Goal: Transaction & Acquisition: Obtain resource

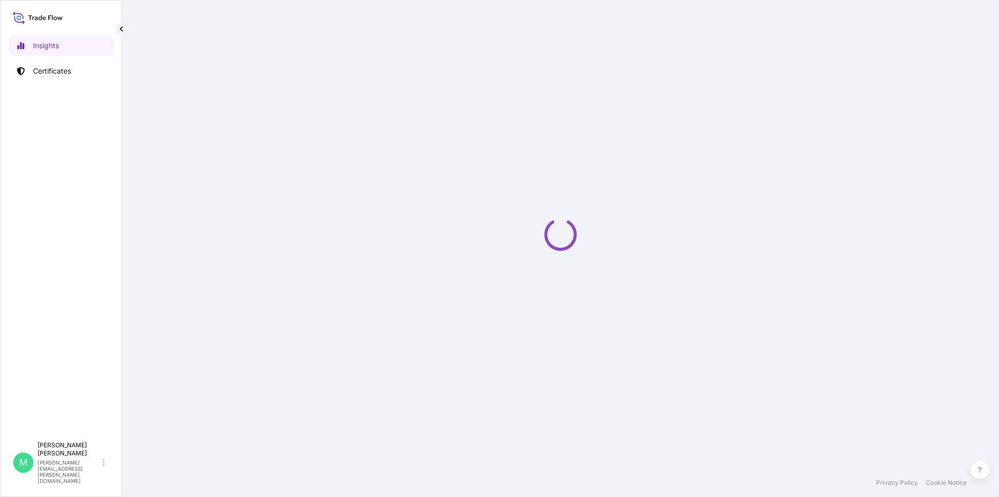
select select "2025"
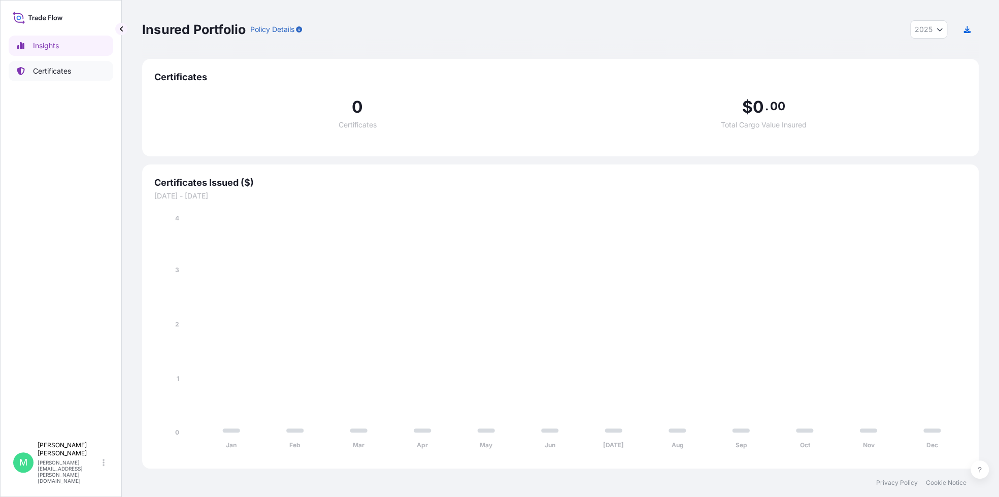
click at [50, 72] on p "Certificates" at bounding box center [52, 71] width 38 height 10
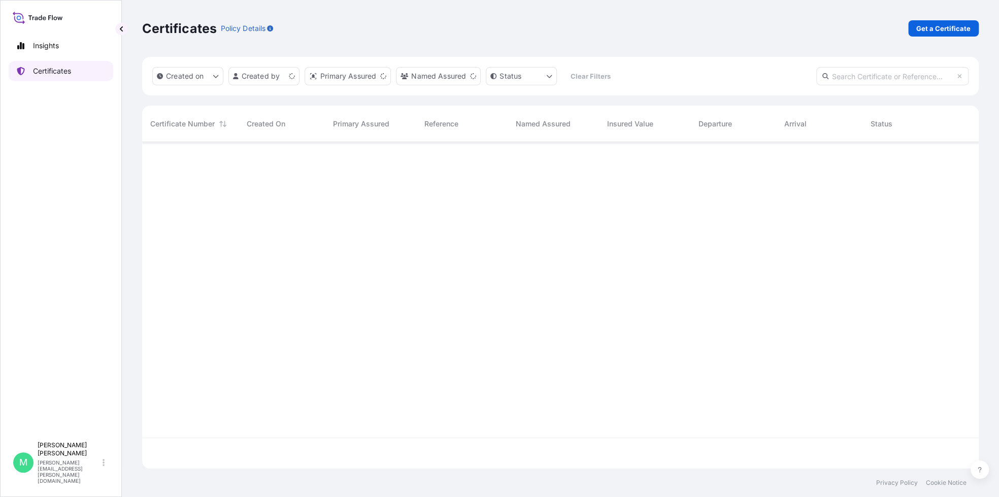
scroll to position [324, 829]
click at [954, 27] on p "Get a Certificate" at bounding box center [944, 28] width 54 height 10
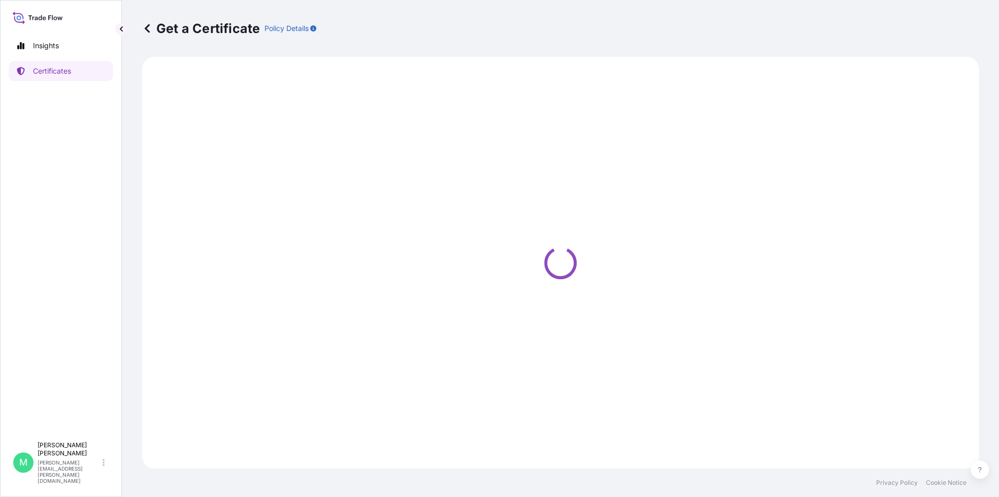
select select "Barge"
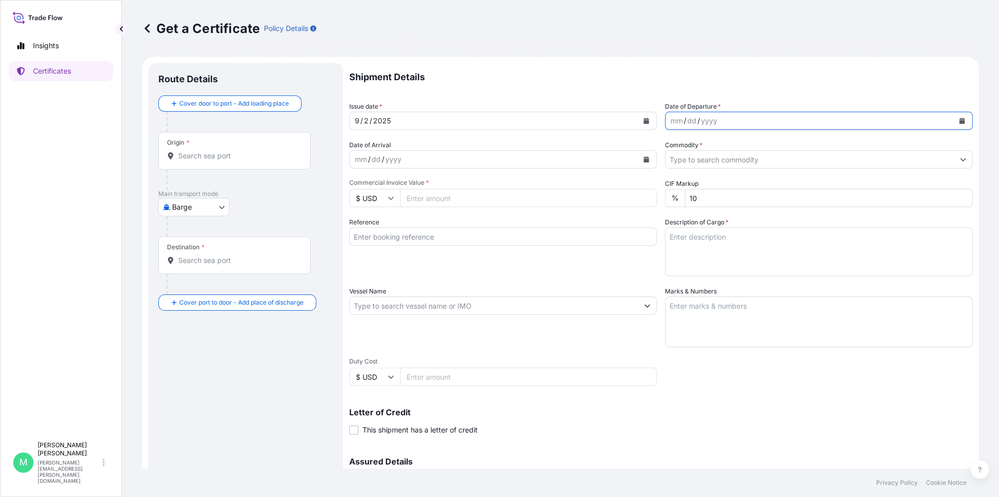
click at [959, 122] on icon "Calendar" at bounding box center [962, 121] width 6 height 6
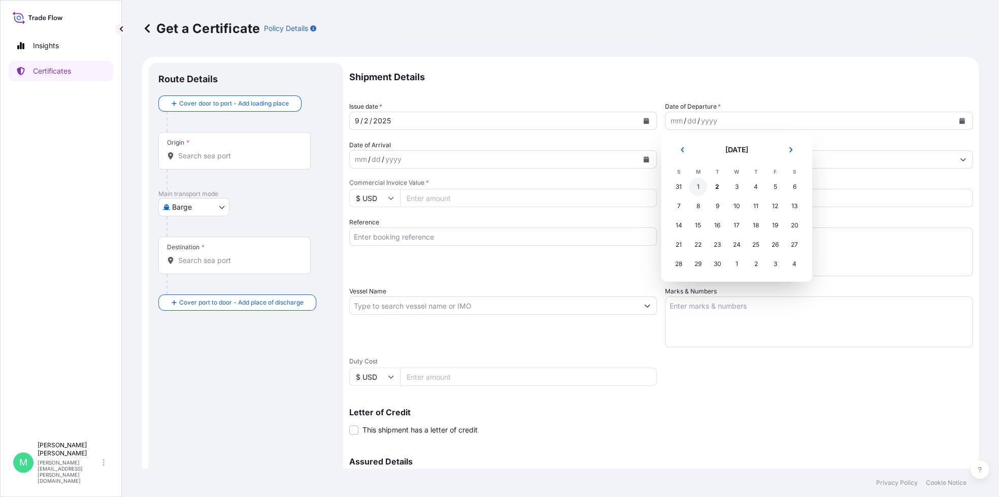
click at [697, 187] on div "1" at bounding box center [698, 187] width 18 height 18
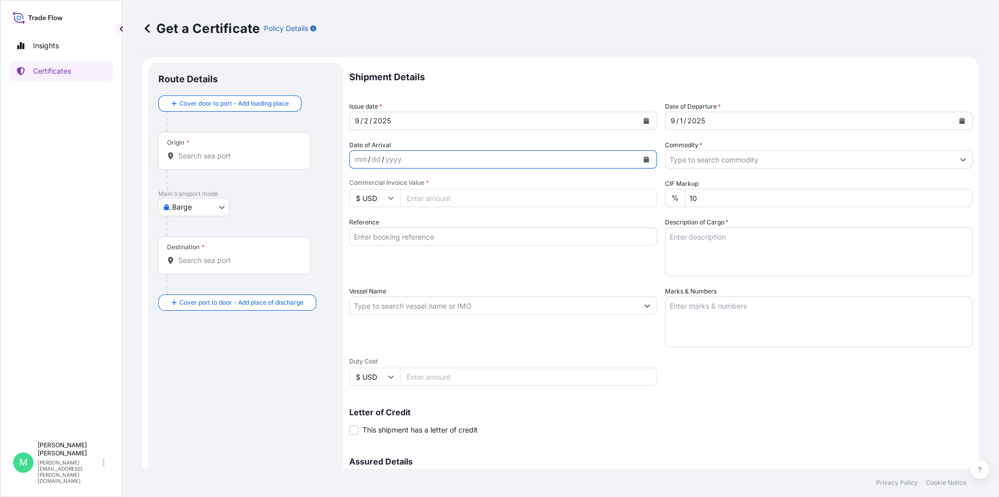
click at [644, 159] on icon "Calendar" at bounding box center [647, 159] width 6 height 6
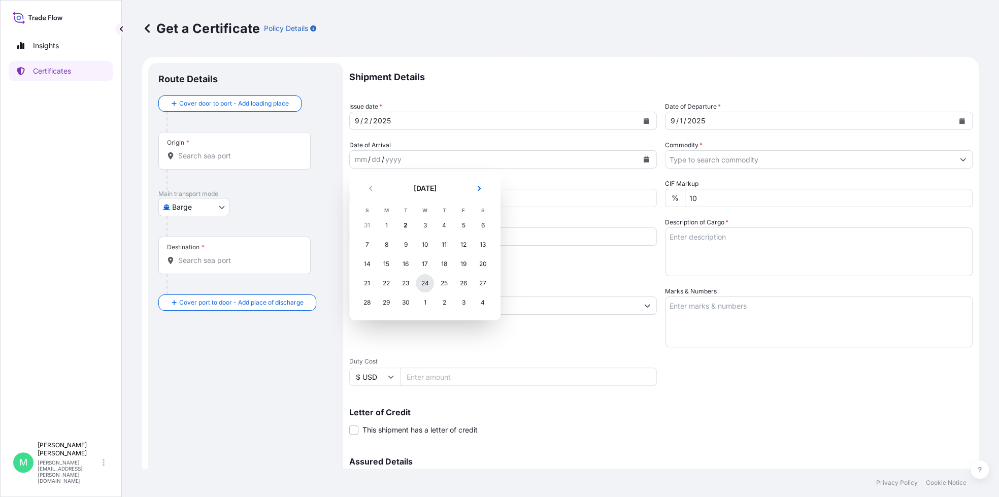
click at [425, 281] on div "24" at bounding box center [425, 283] width 18 height 18
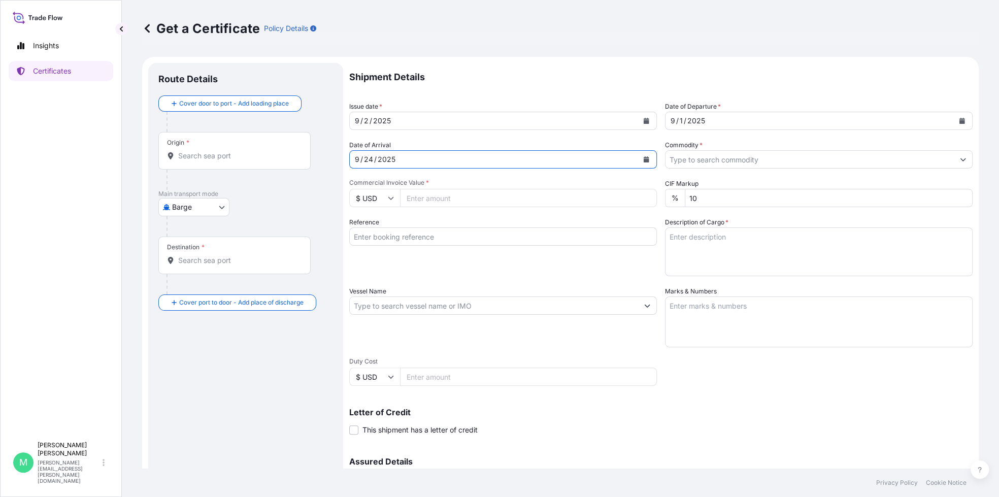
click at [215, 161] on div "Origin *" at bounding box center [234, 151] width 152 height 38
click at [215, 161] on input "Origin *" at bounding box center [238, 156] width 120 height 10
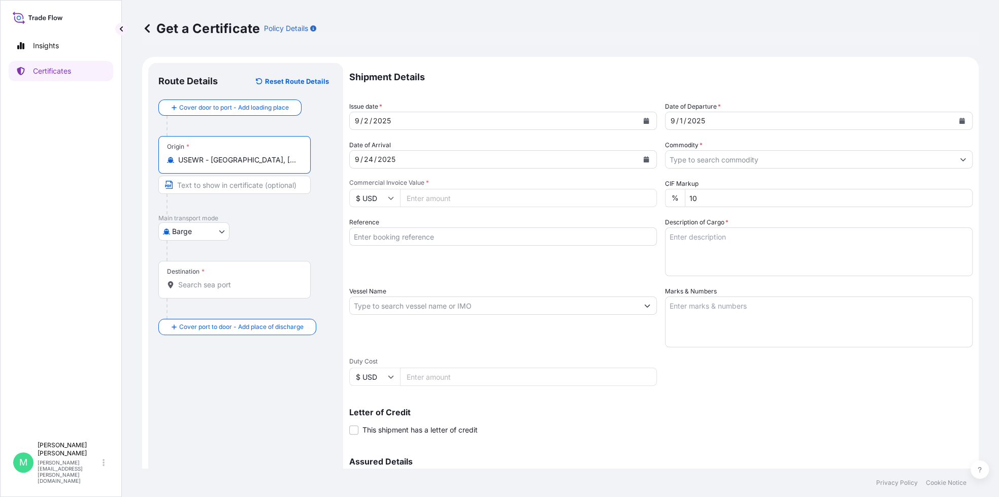
type input "USEWR - [GEOGRAPHIC_DATA], [GEOGRAPHIC_DATA]"
click at [222, 232] on body "10 options available. 0 options available. 5 options available. Insights Certif…" at bounding box center [499, 248] width 999 height 497
click at [198, 316] on span "Ocean Vessel" at bounding box center [200, 312] width 45 height 10
select select "Ocean Vessel"
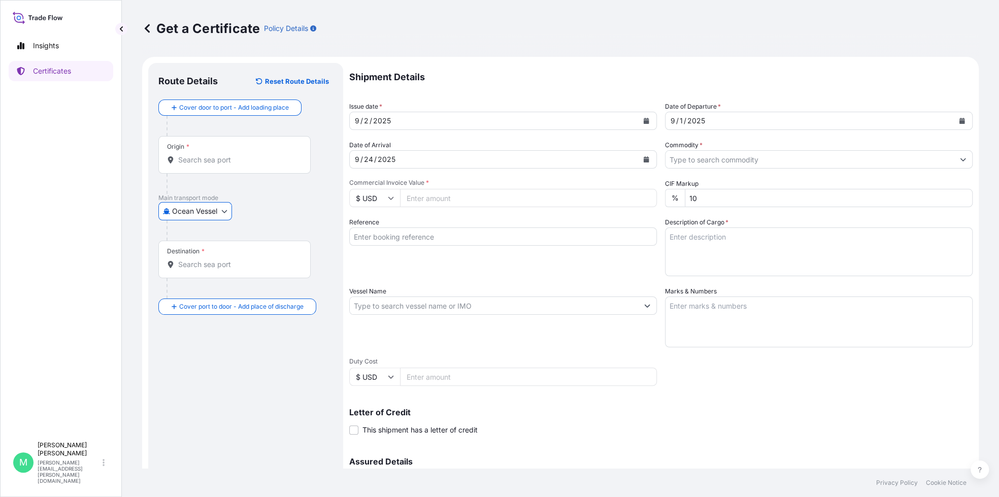
click at [220, 260] on input "Destination *" at bounding box center [238, 265] width 120 height 10
type input "SAJED - [GEOGRAPHIC_DATA], [GEOGRAPHIC_DATA]"
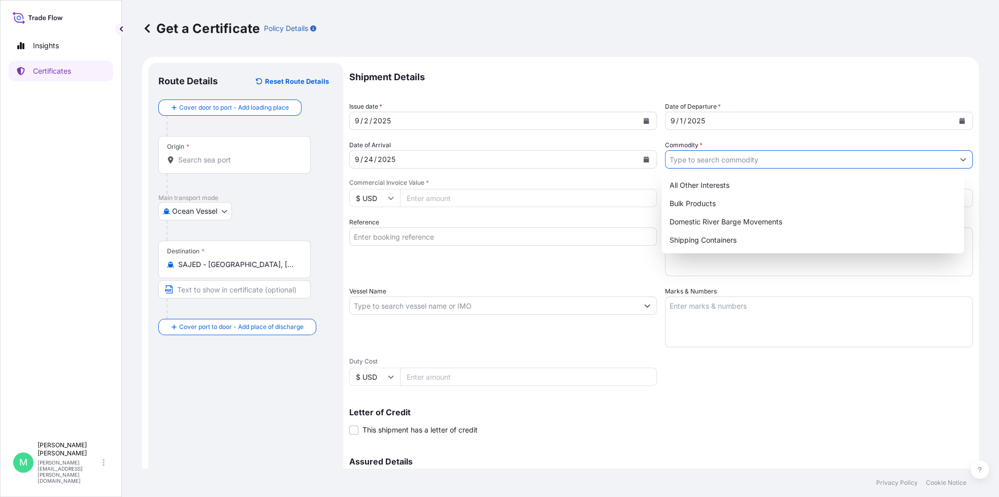
click at [960, 157] on icon "Show suggestions" at bounding box center [963, 159] width 6 height 6
click at [720, 240] on div "Shipping Containers" at bounding box center [813, 240] width 295 height 18
type input "Shipping Containers"
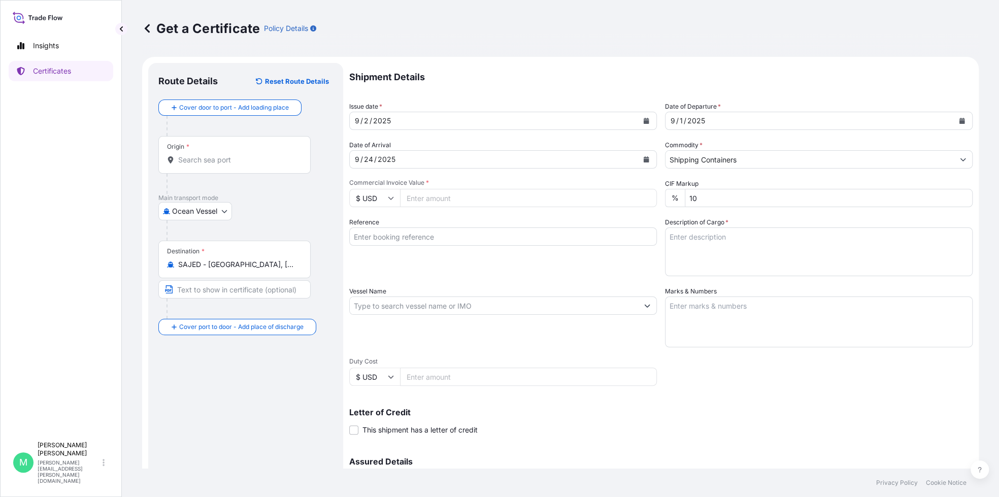
click at [445, 199] on input "Commercial Invoice Value *" at bounding box center [528, 198] width 257 height 18
type input "3"
type input "69666.18"
click at [467, 237] on input "Reference" at bounding box center [503, 237] width 308 height 18
type input "80000108956"
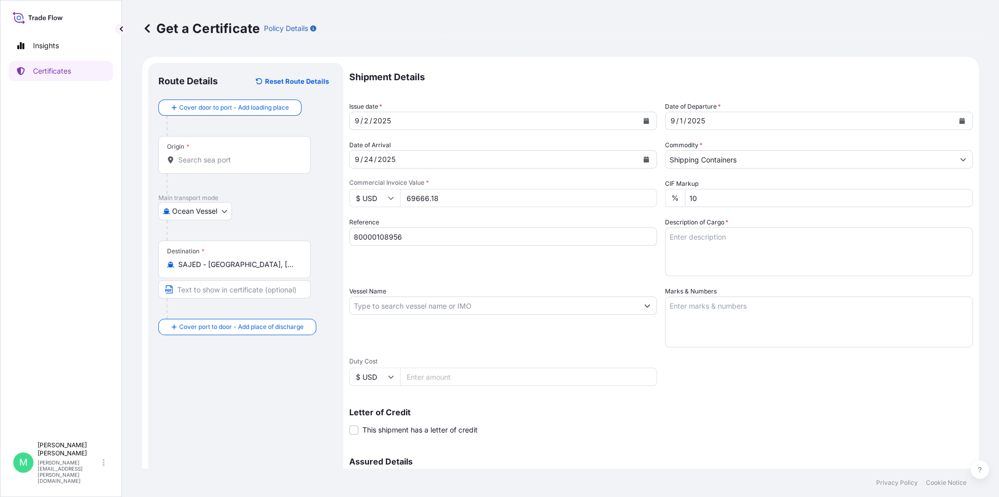
click at [777, 219] on div "Description of Cargo *" at bounding box center [819, 246] width 308 height 59
click at [778, 239] on textarea "Description of Cargo *" at bounding box center [819, 252] width 308 height 49
click at [707, 235] on textarea "Description of Cargo *" at bounding box center [819, 252] width 308 height 49
click at [670, 248] on textarea "SUDU7663431 / 00442902" at bounding box center [819, 252] width 308 height 49
type textarea "SUDU7663431 / 00442902 72 DRUMS / 15,096.6 KGS / 21.1 CBM"
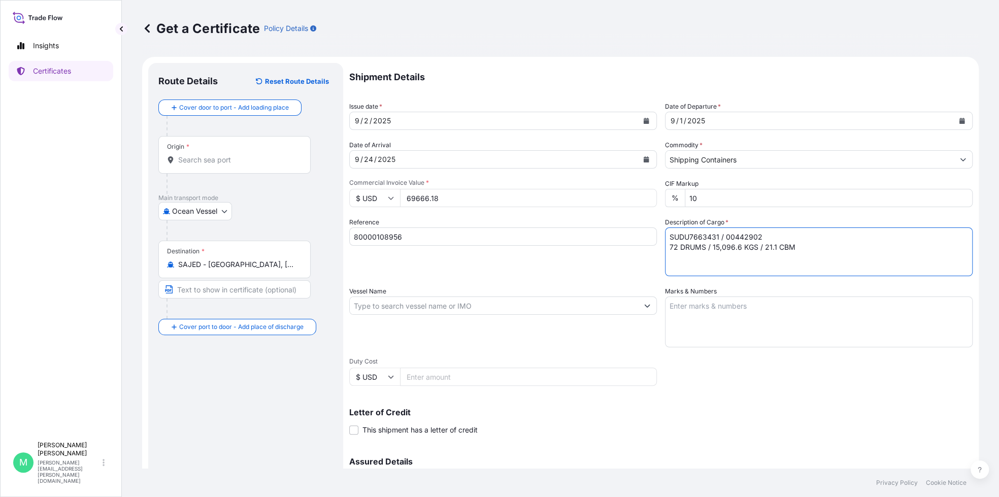
click at [522, 309] on input "Vessel Name" at bounding box center [494, 306] width 288 height 18
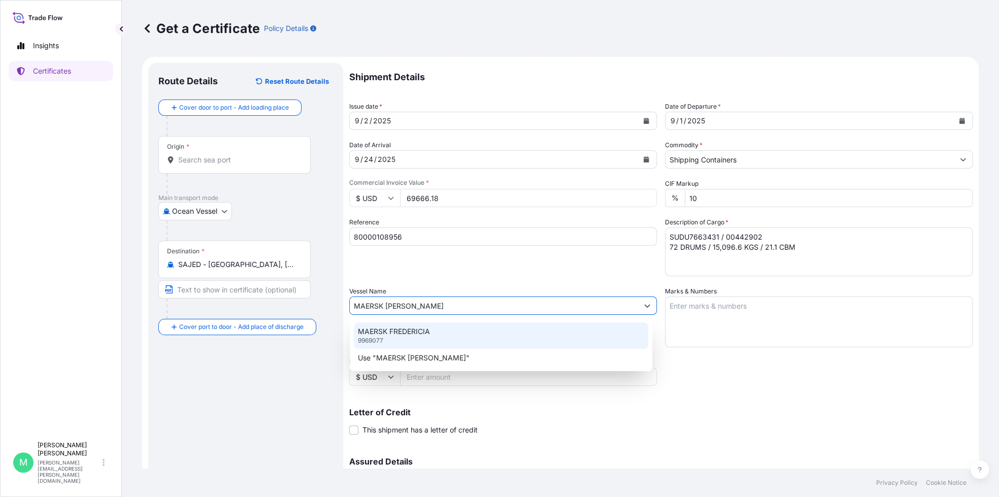
click at [409, 336] on p "MAERSK FREDERICIA" at bounding box center [394, 332] width 72 height 10
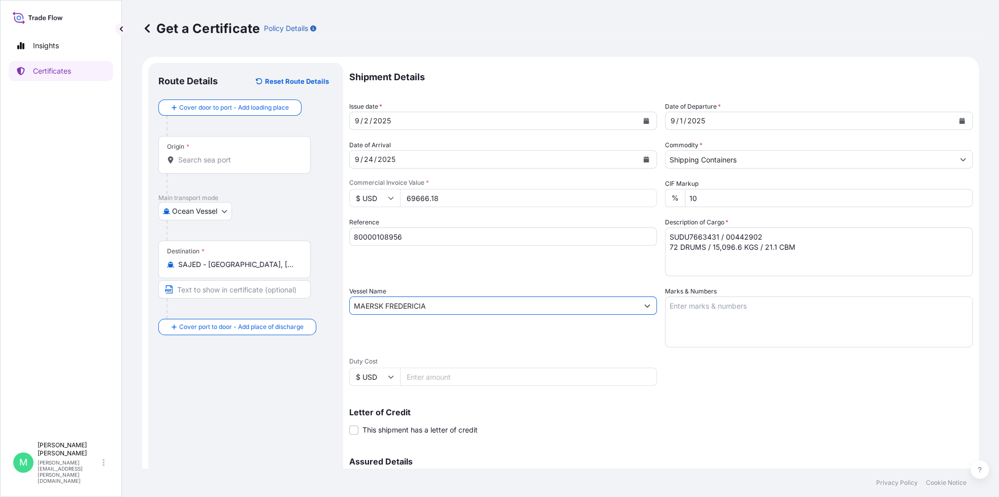
type input "MAERSK FREDERICIA"
click at [730, 337] on textarea "Marks & Numbers" at bounding box center [819, 322] width 308 height 51
paste textarea "80000108956 / 20676120 / 4503901375 PRODUCT 177.37, STD BLACK & YELLOW"
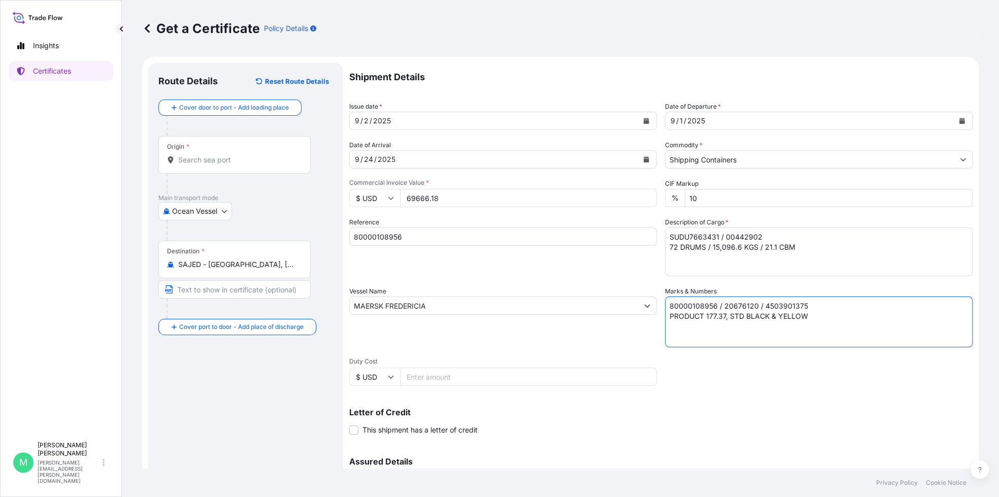
type textarea "80000108956 / 20676120 / 4503901375 PRODUCT 177.37, STD BLACK & YELLOW"
click at [470, 381] on input "Duty Cost" at bounding box center [528, 377] width 257 height 18
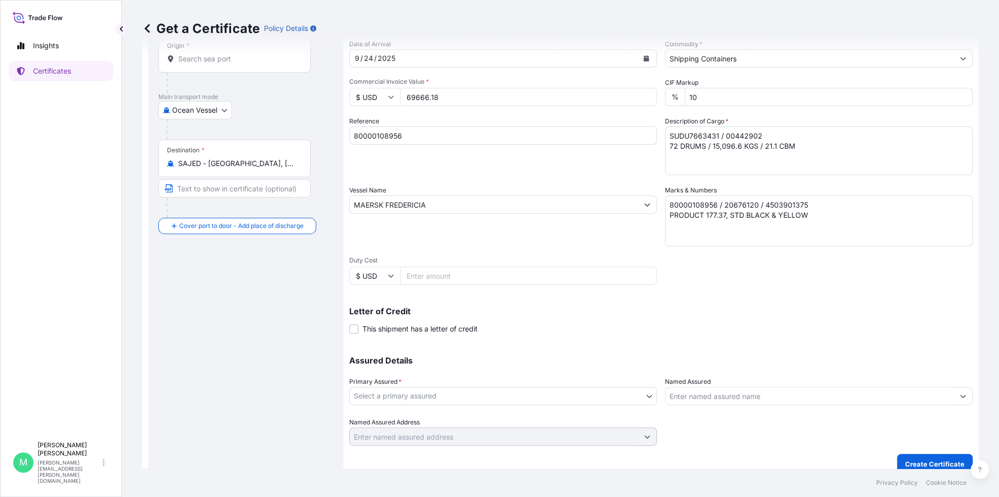
scroll to position [112, 0]
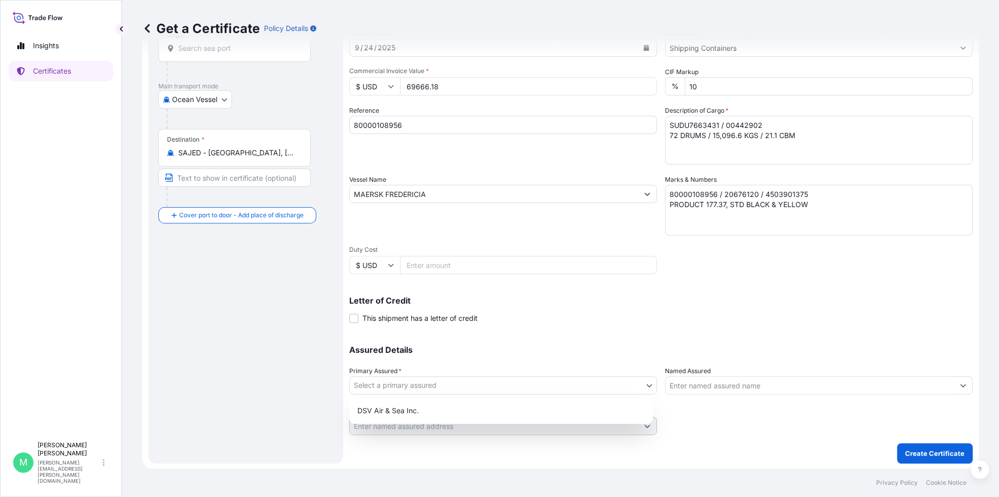
click at [564, 391] on body "Insights Certificates M [PERSON_NAME] [PERSON_NAME][EMAIL_ADDRESS][PERSON_NAME]…" at bounding box center [499, 248] width 999 height 497
click at [416, 411] on div "DSV Air & Sea Inc." at bounding box center [501, 411] width 296 height 18
select select "31677"
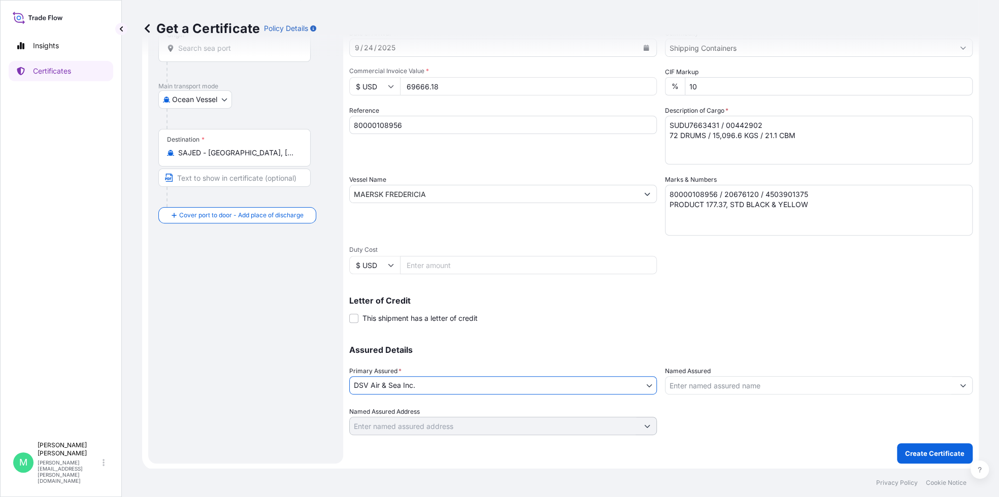
click at [713, 383] on input "Named Assured" at bounding box center [810, 385] width 288 height 18
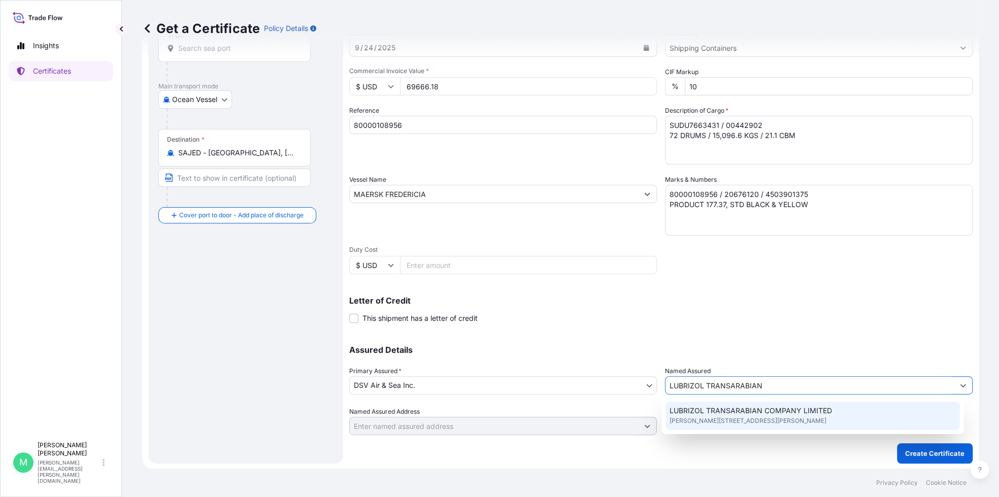
click at [738, 416] on span "[PERSON_NAME][STREET_ADDRESS][PERSON_NAME]" at bounding box center [748, 421] width 157 height 10
type input "LUBRIZOL TRANSARABIAN COMPANY LIMITED"
type input "[PERSON_NAME], Yanbu [PERSON_NAME] 46471, [GEOGRAPHIC_DATA]"
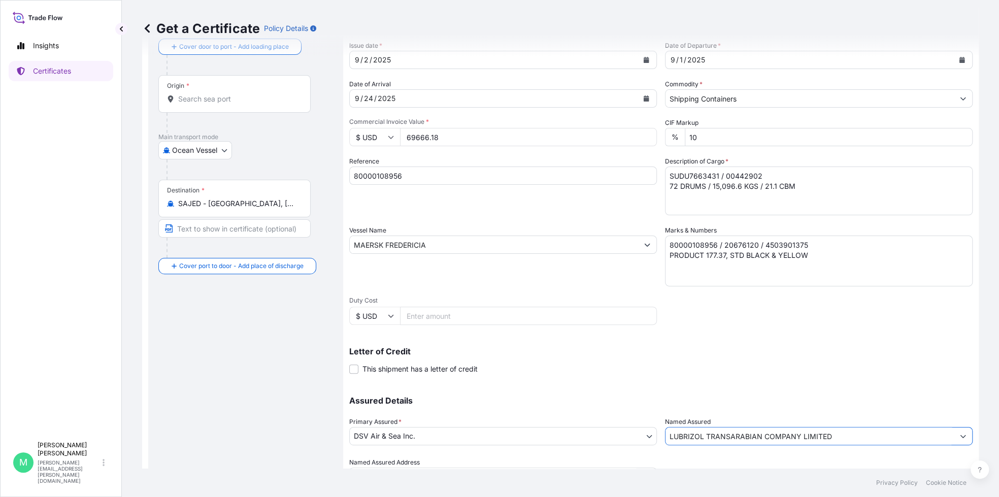
scroll to position [10, 0]
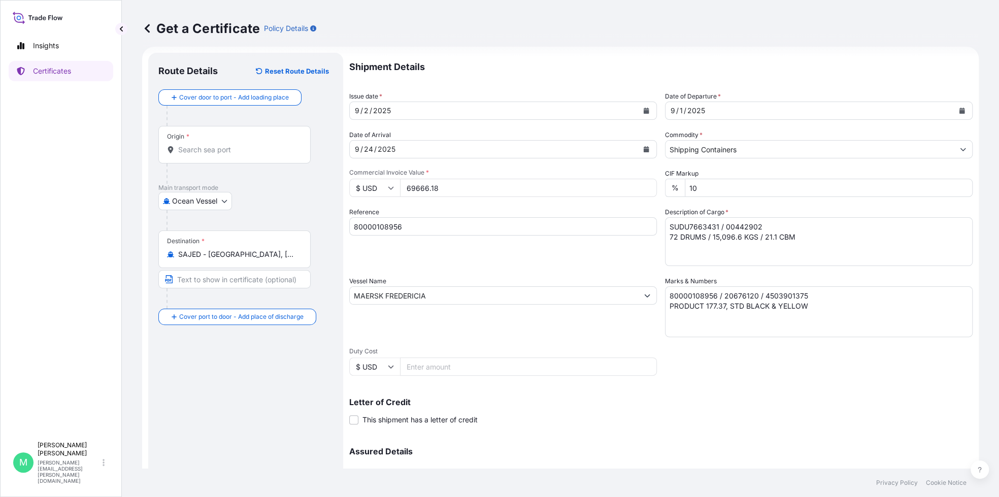
type input "LUBRIZOL TRANSARABIAN COMPANY LIMITED"
click at [229, 152] on input "Origin *" at bounding box center [238, 150] width 120 height 10
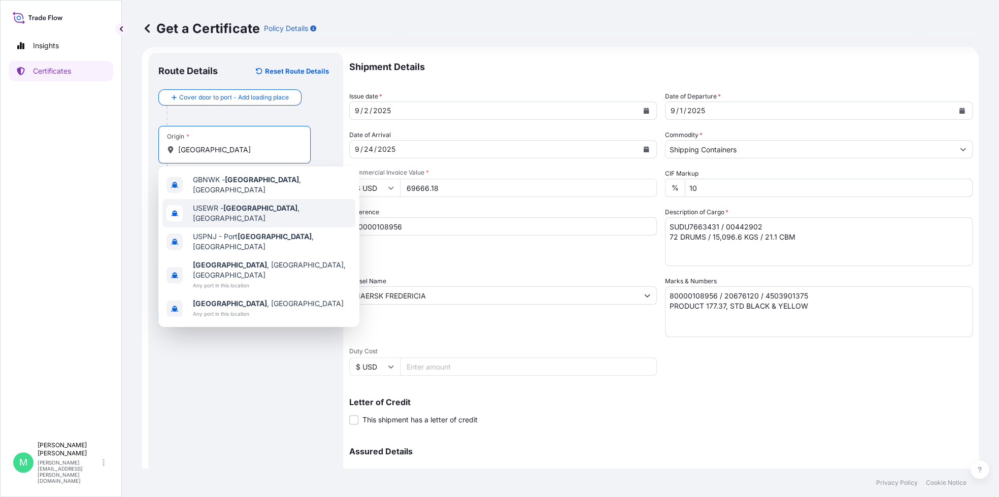
click at [252, 207] on span "USEWR - [GEOGRAPHIC_DATA] , [GEOGRAPHIC_DATA]" at bounding box center [272, 213] width 159 height 20
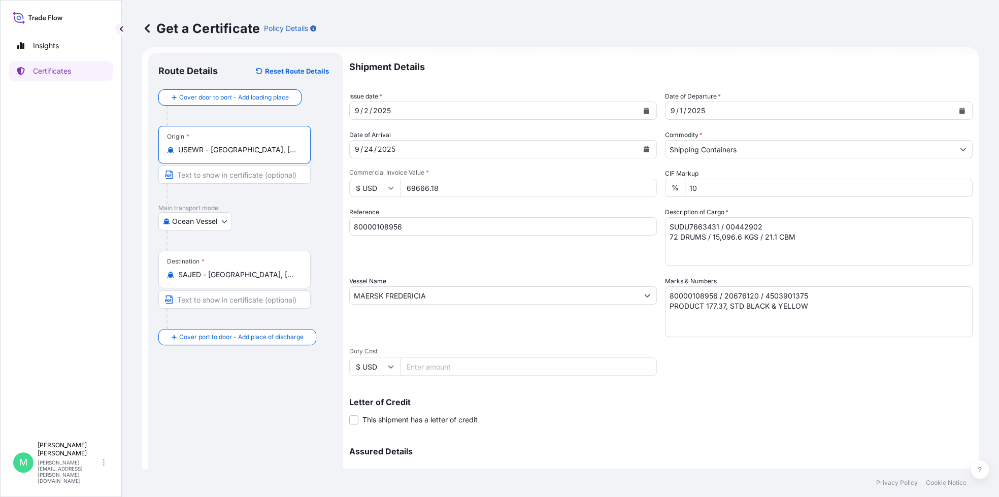
scroll to position [112, 0]
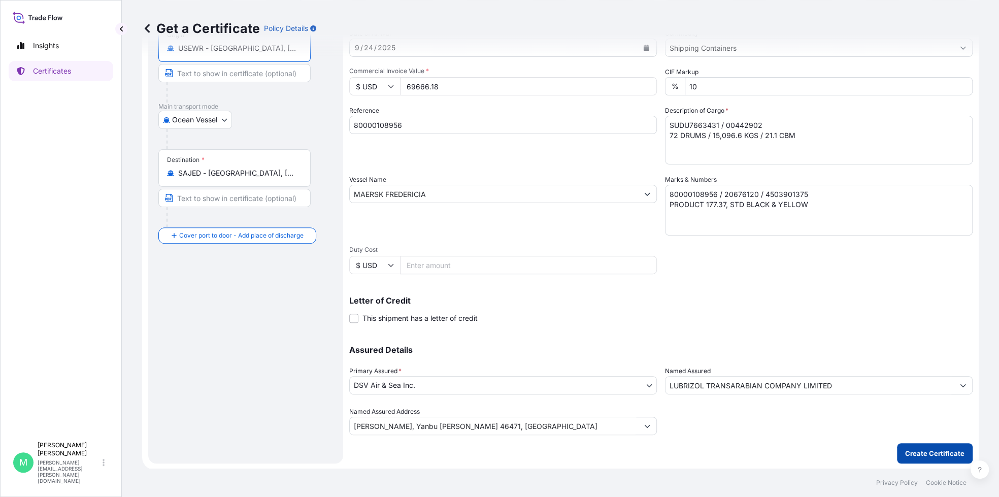
type input "USEWR - [GEOGRAPHIC_DATA], [GEOGRAPHIC_DATA]"
click at [906, 453] on p "Create Certificate" at bounding box center [935, 453] width 59 height 10
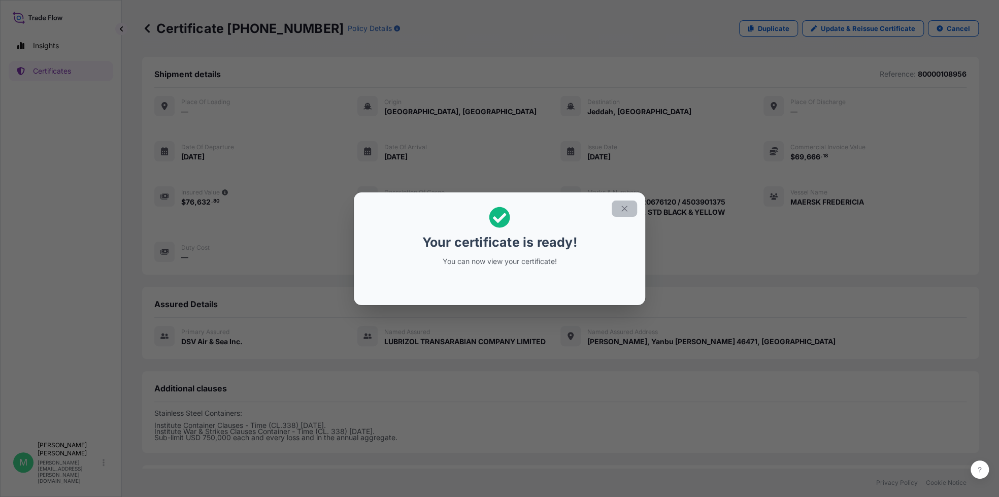
click at [618, 211] on button "button" at bounding box center [624, 209] width 25 height 16
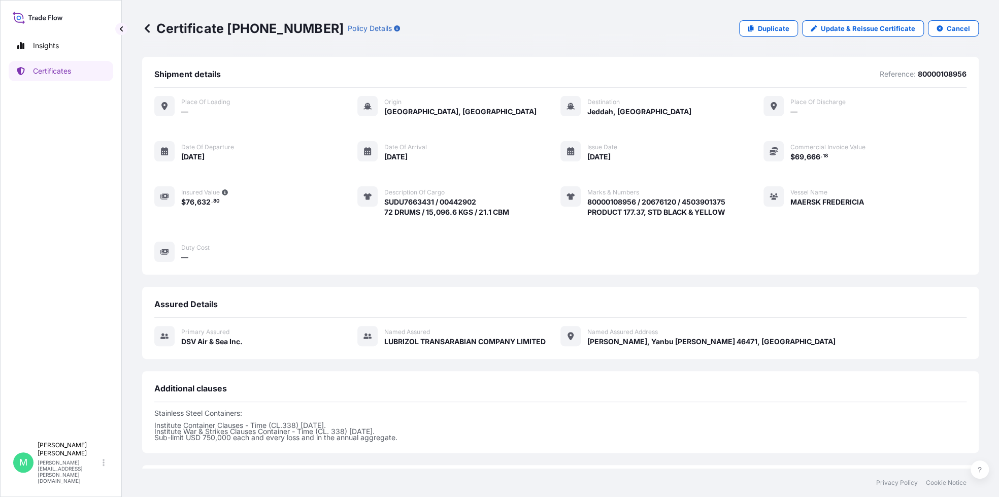
scroll to position [88, 0]
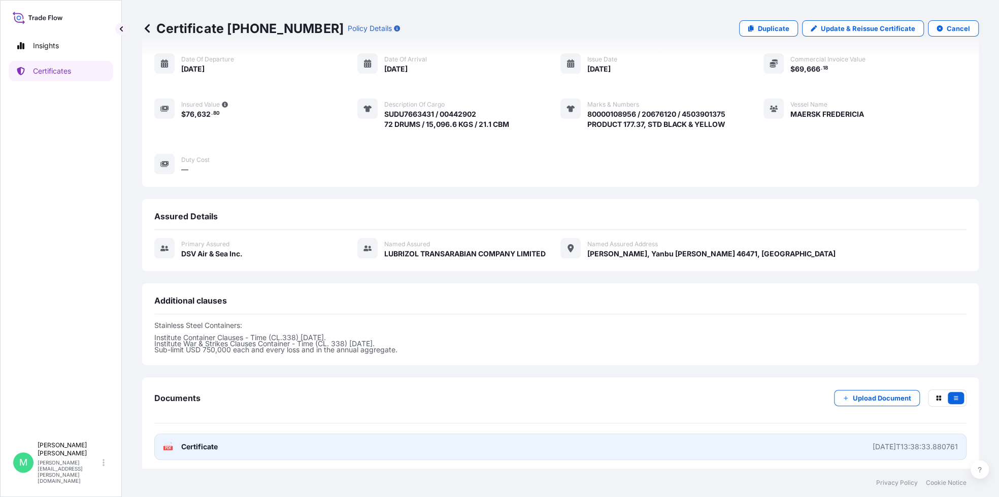
click at [847, 445] on link "PDF Certificate [DATE]T13:38:33.880761" at bounding box center [560, 447] width 813 height 26
